Goal: Information Seeking & Learning: Learn about a topic

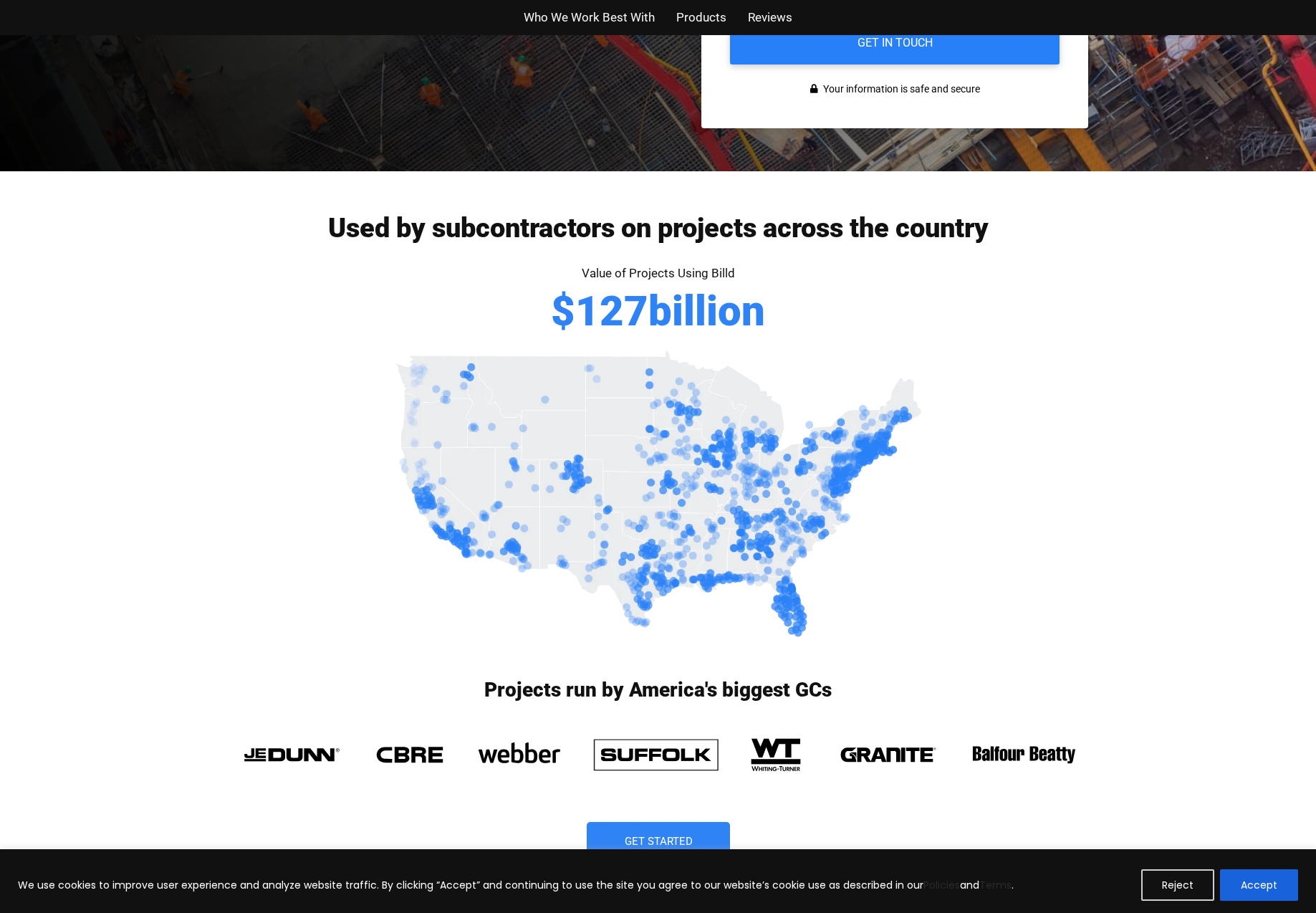
scroll to position [574, 0]
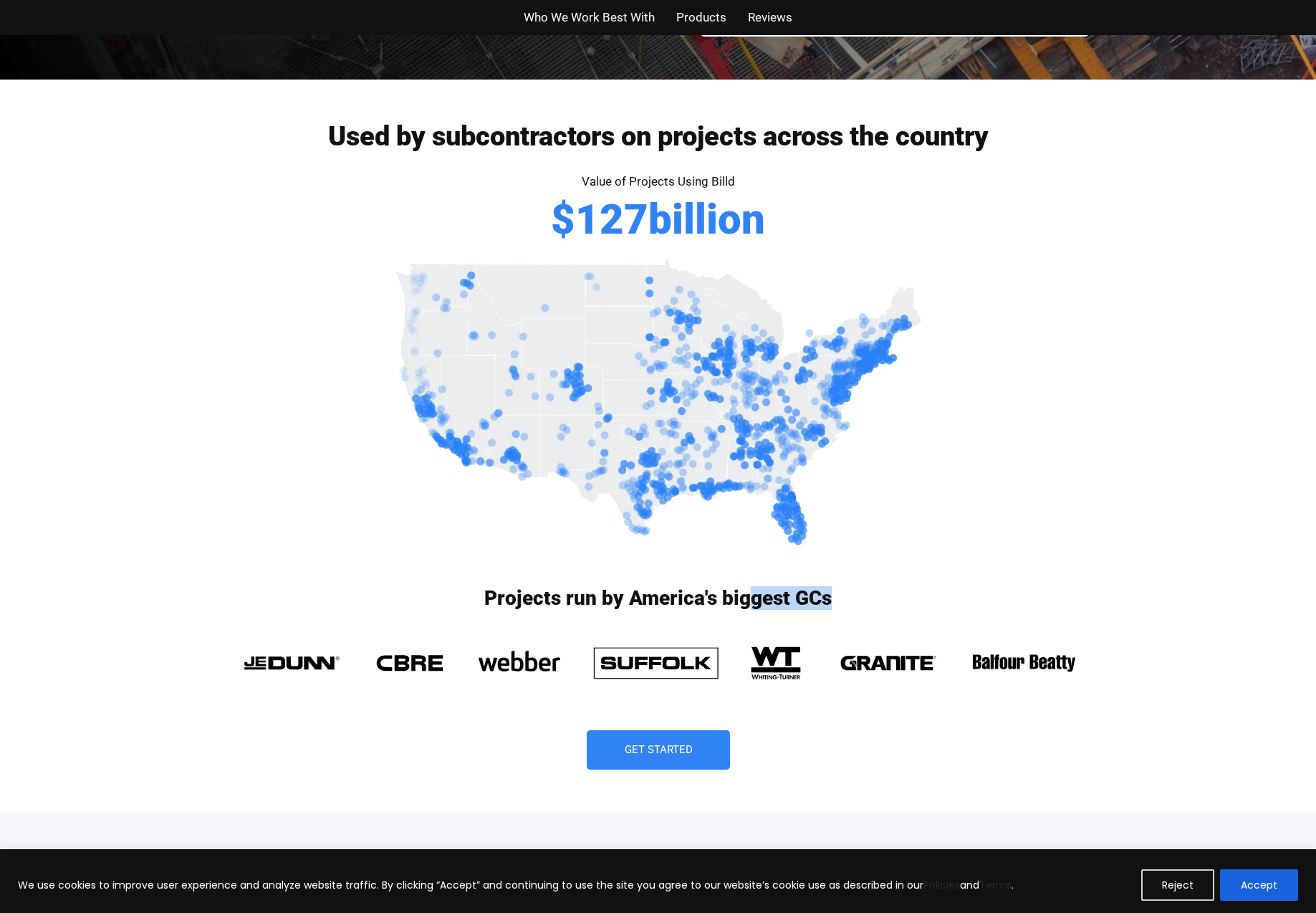
drag, startPoint x: 745, startPoint y: 605, endPoint x: 848, endPoint y: 596, distance: 103.4
click at [848, 596] on h3 "Projects run by America's biggest GCs" at bounding box center [658, 599] width 859 height 20
click at [795, 749] on div "Get Started" at bounding box center [658, 749] width 859 height 40
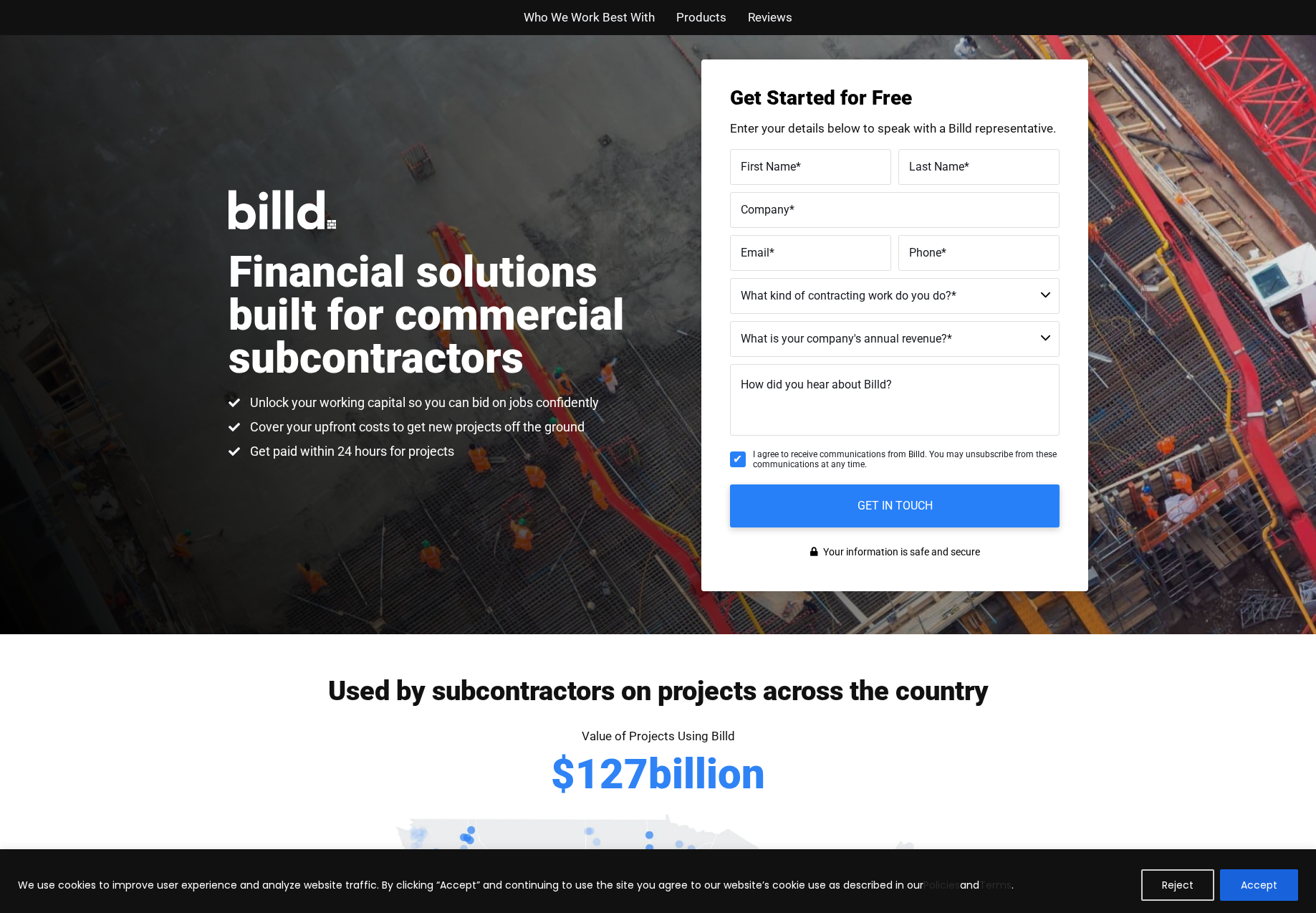
scroll to position [0, 0]
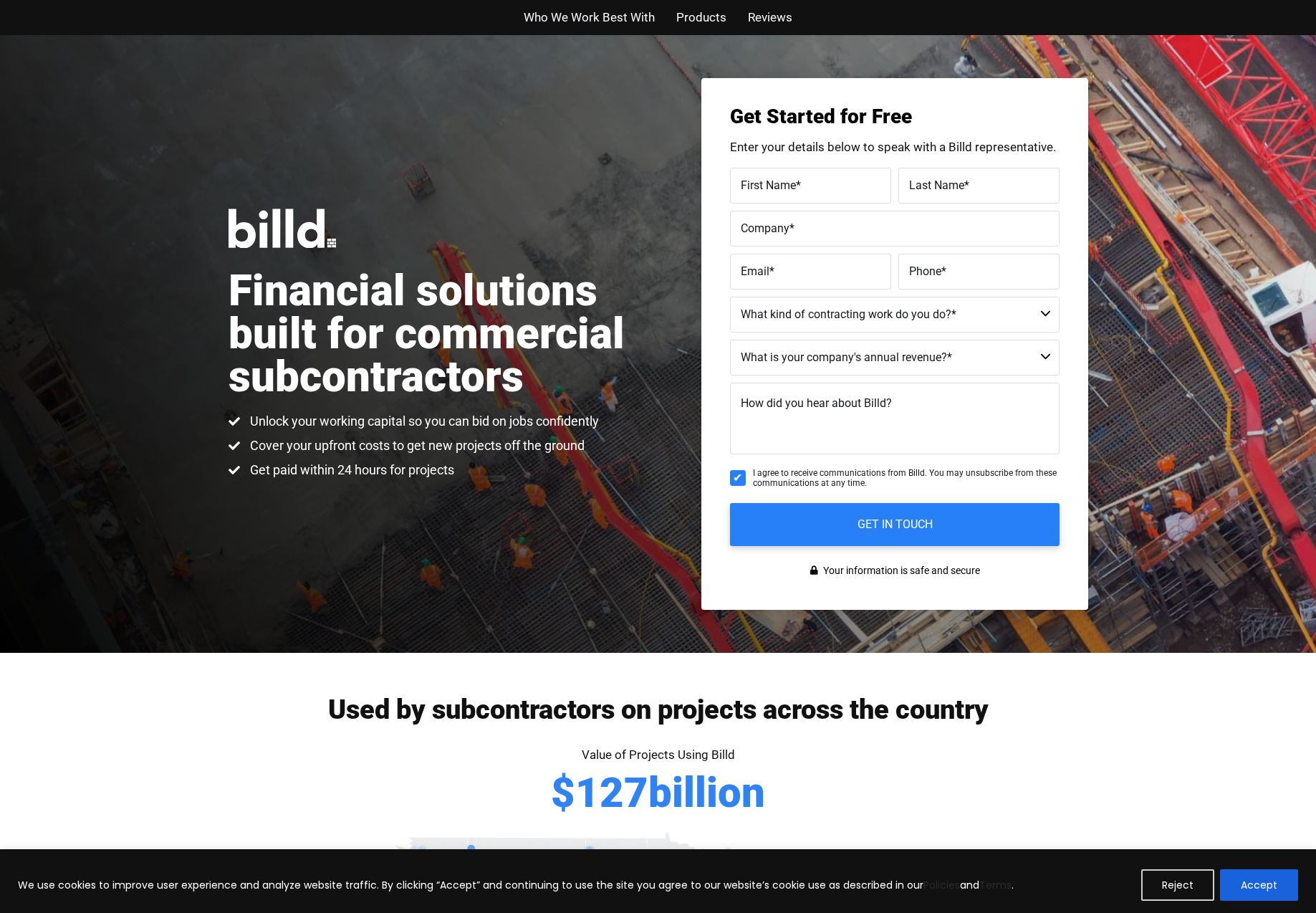
click at [683, 18] on span "Products" at bounding box center [701, 17] width 51 height 21
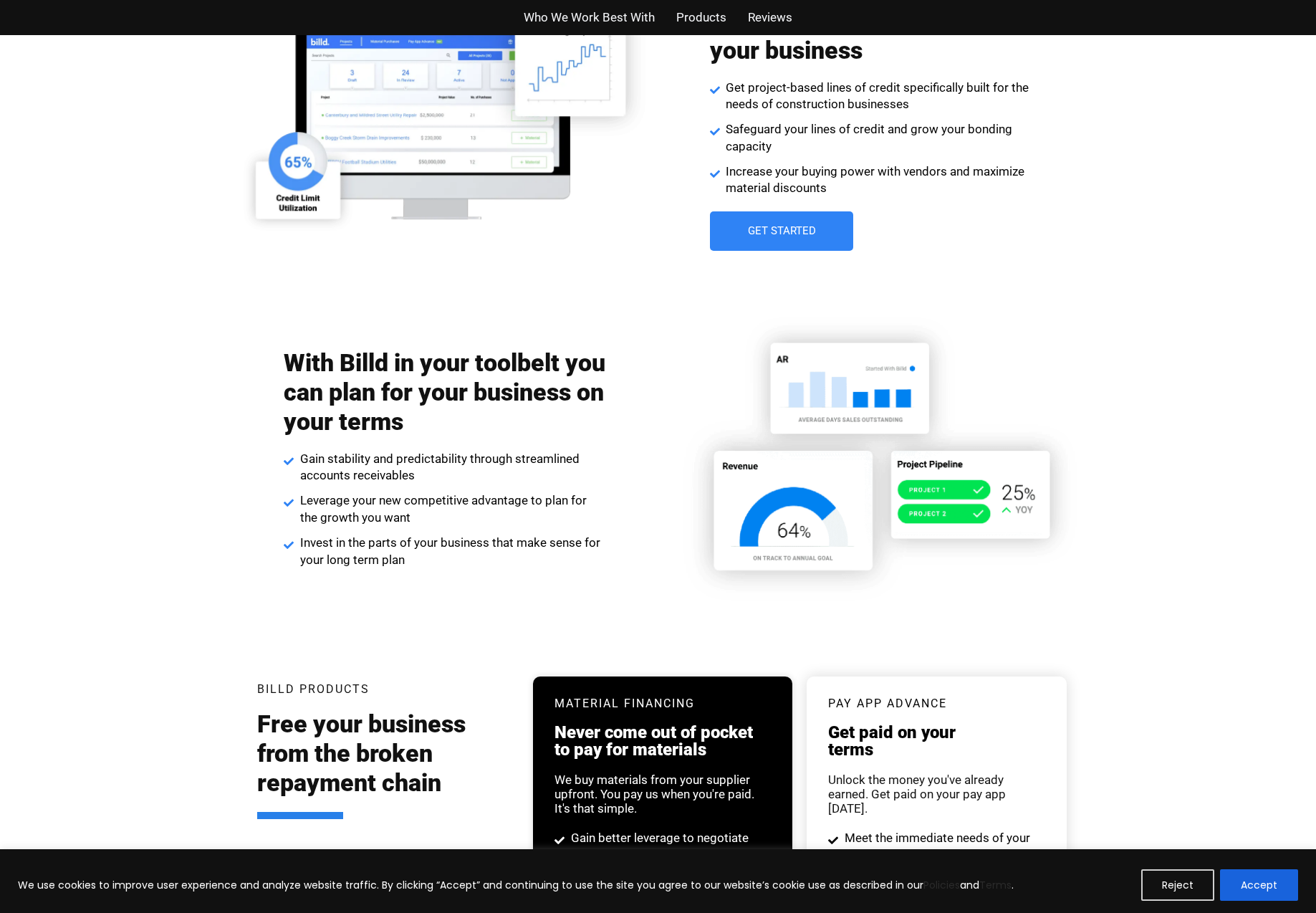
scroll to position [2731, 0]
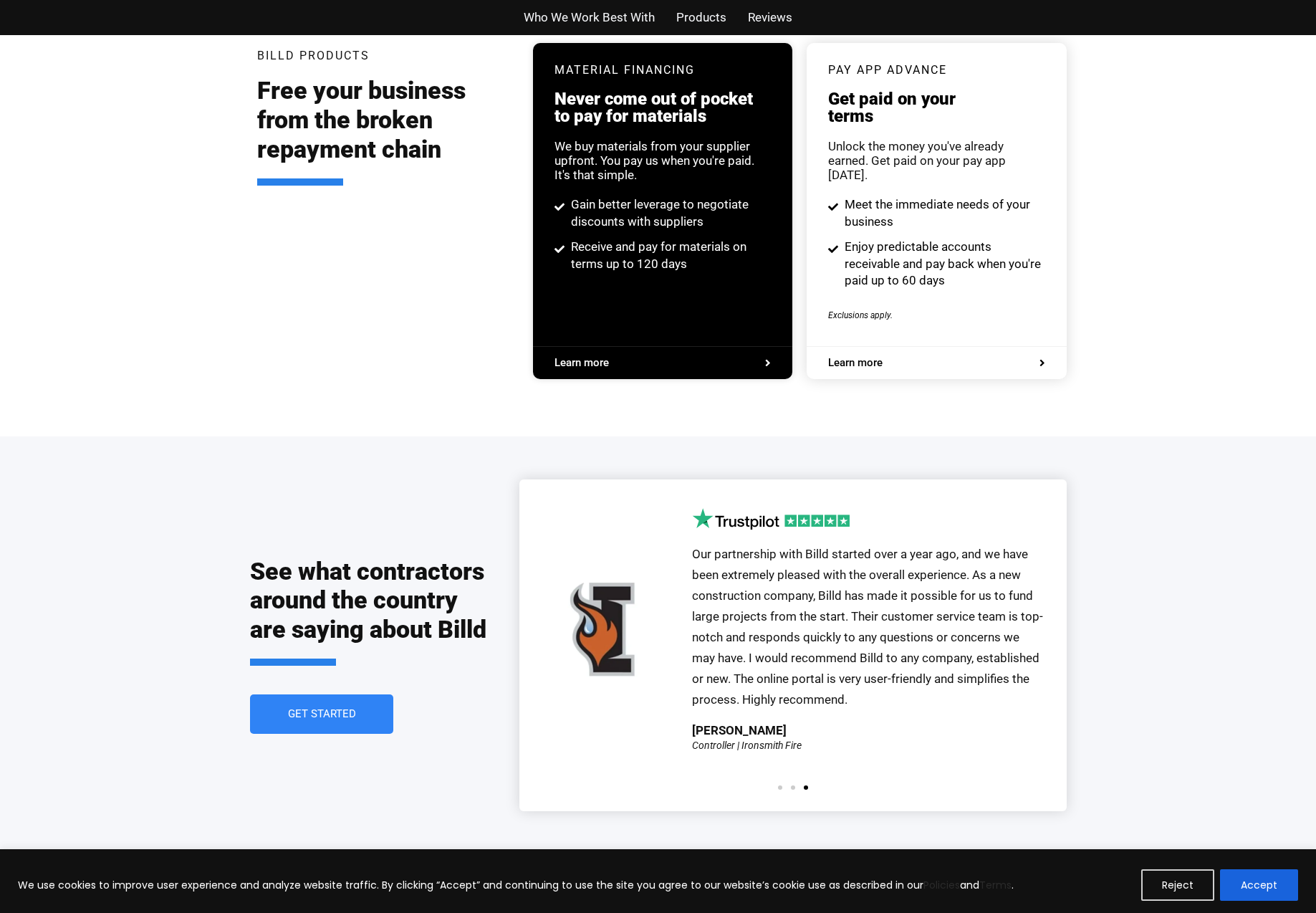
click at [759, 21] on span "Reviews" at bounding box center [770, 17] width 44 height 21
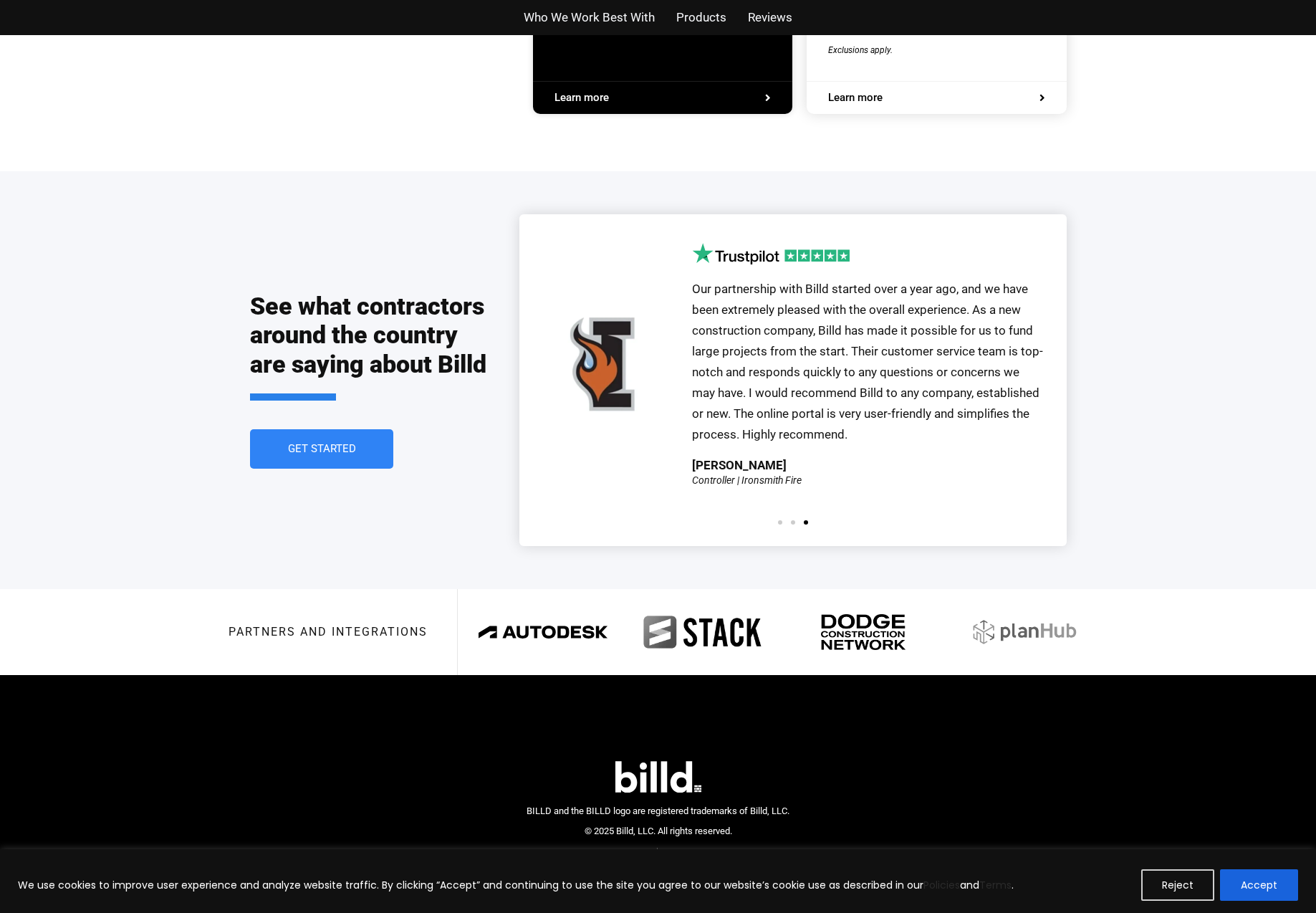
click at [700, 20] on span "Products" at bounding box center [701, 17] width 51 height 21
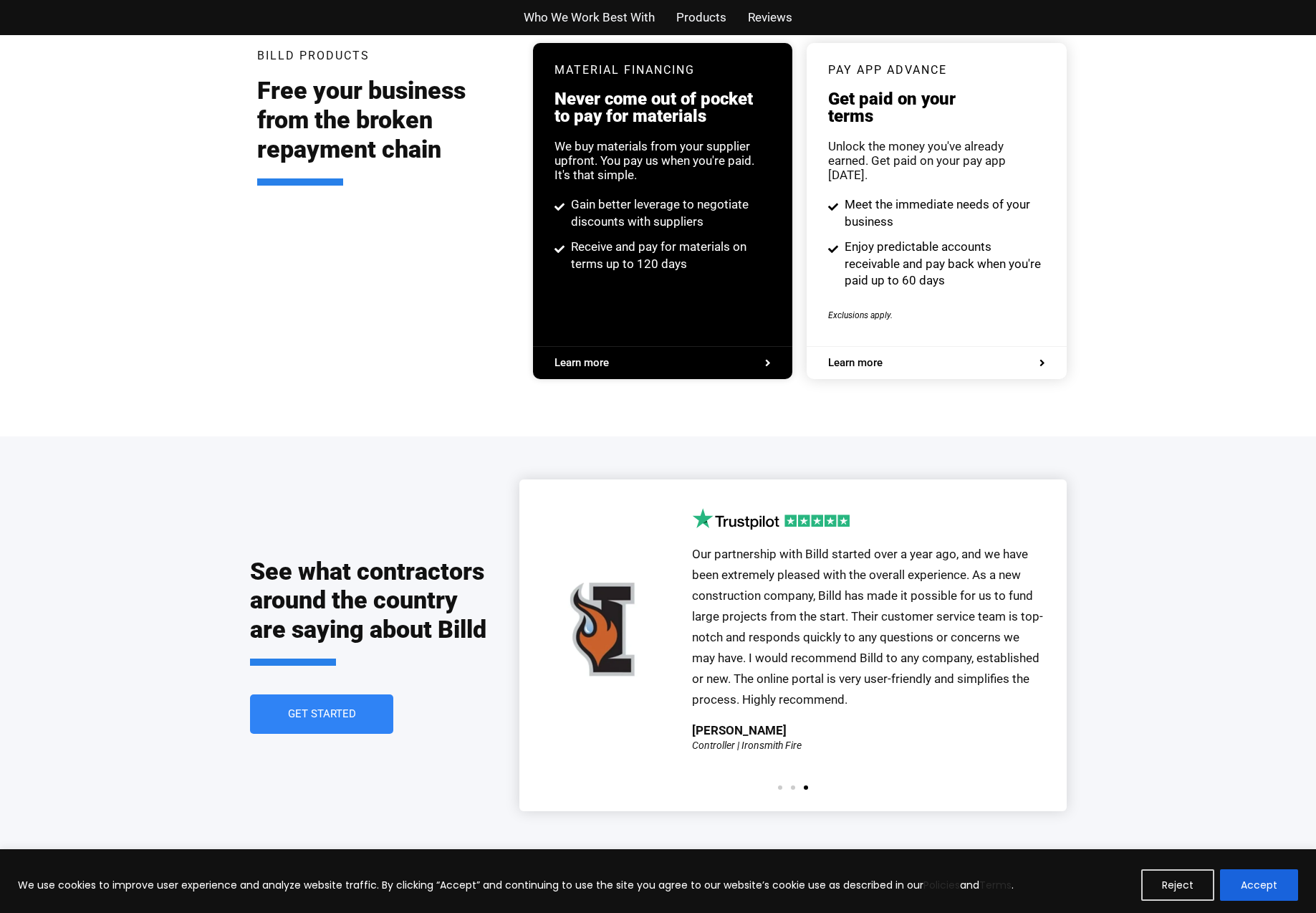
click at [587, 17] on span "Who We Work Best With" at bounding box center [589, 17] width 131 height 21
